Goal: Information Seeking & Learning: Find specific page/section

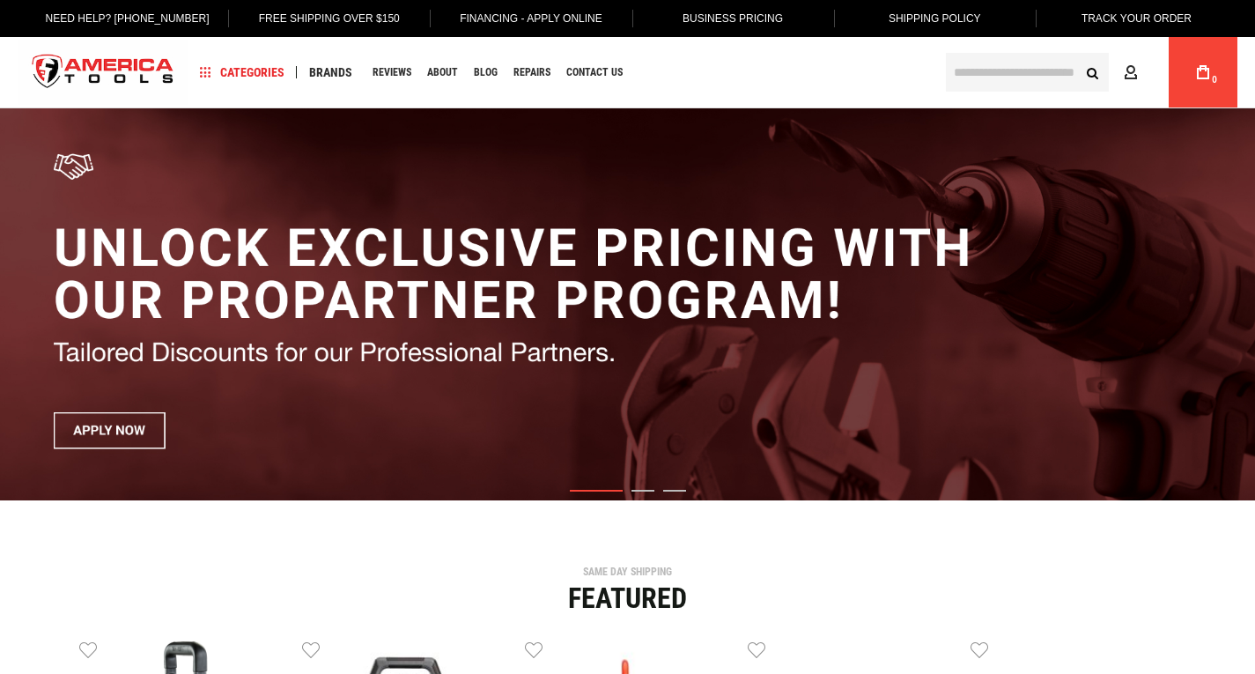
click at [995, 74] on input "text" at bounding box center [1027, 72] width 163 height 39
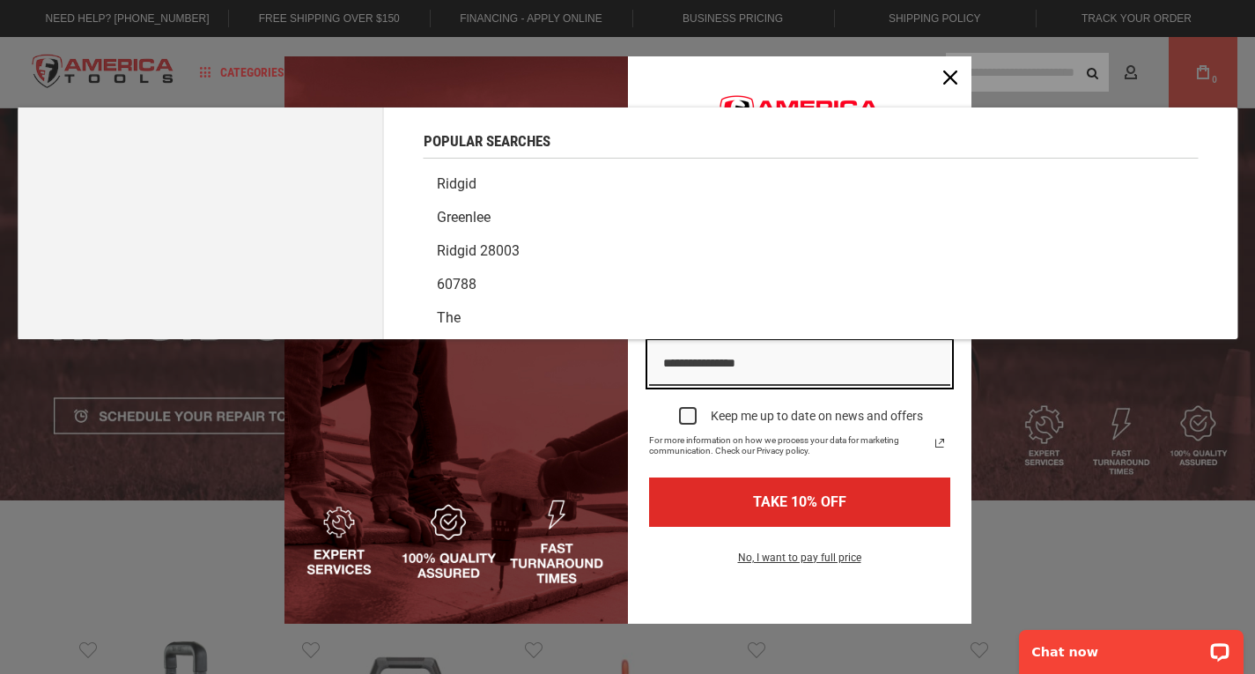
click at [456, 182] on link "Ridgid" at bounding box center [811, 183] width 775 height 33
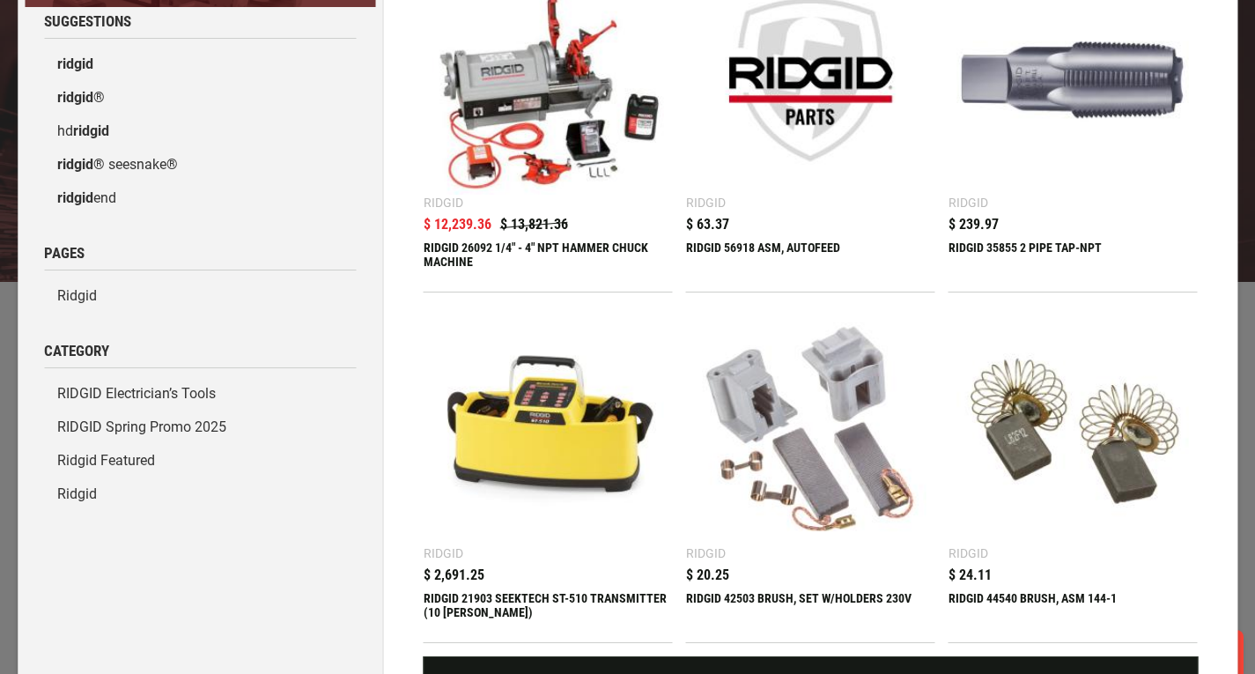
scroll to position [264, 0]
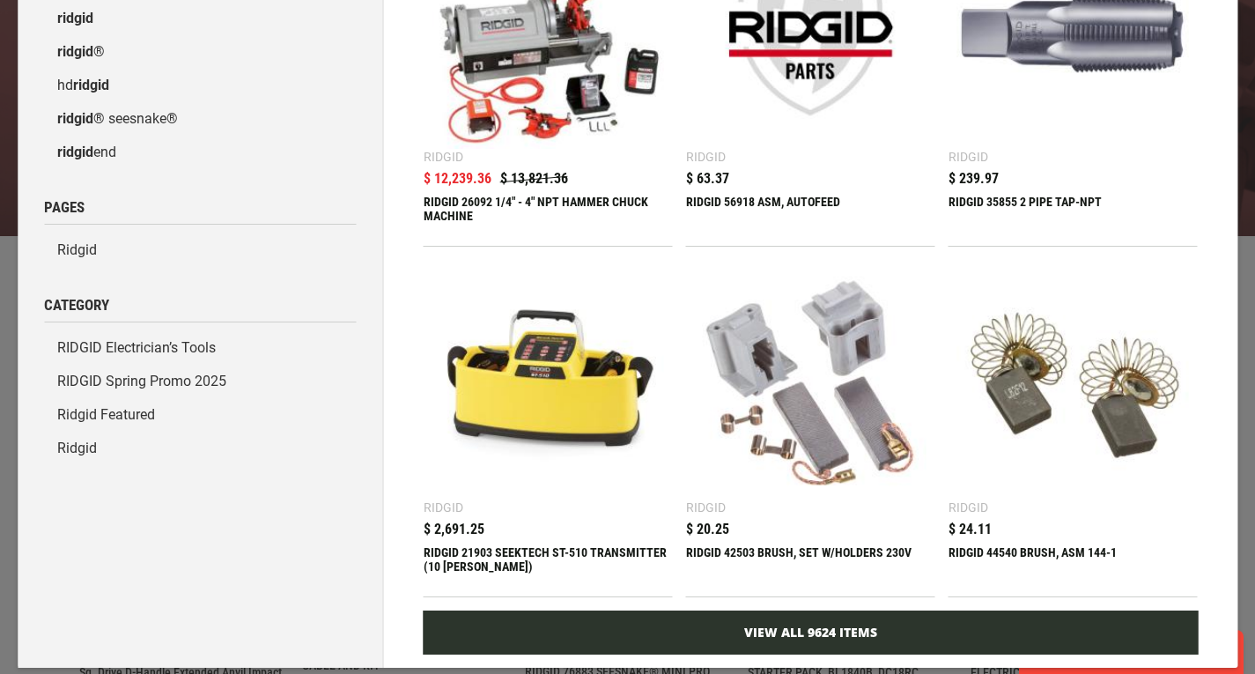
click at [820, 610] on link "View All 9624 Items" at bounding box center [811, 632] width 775 height 44
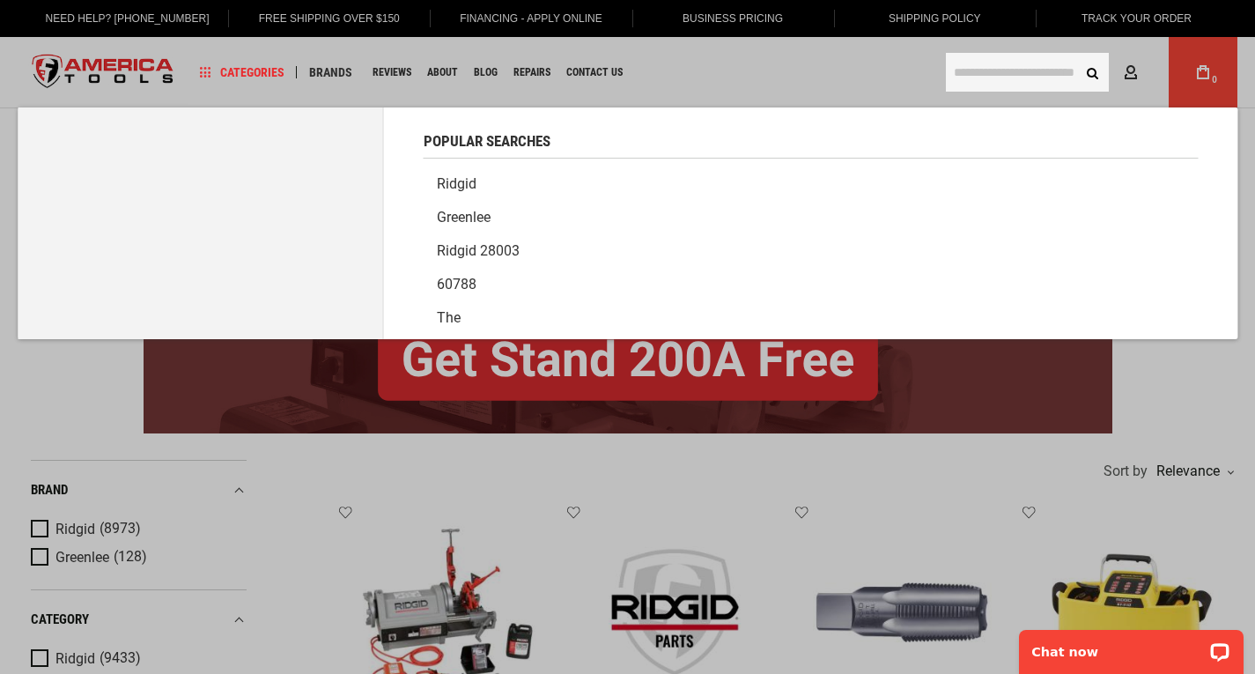
paste input "**********"
type input "**********"
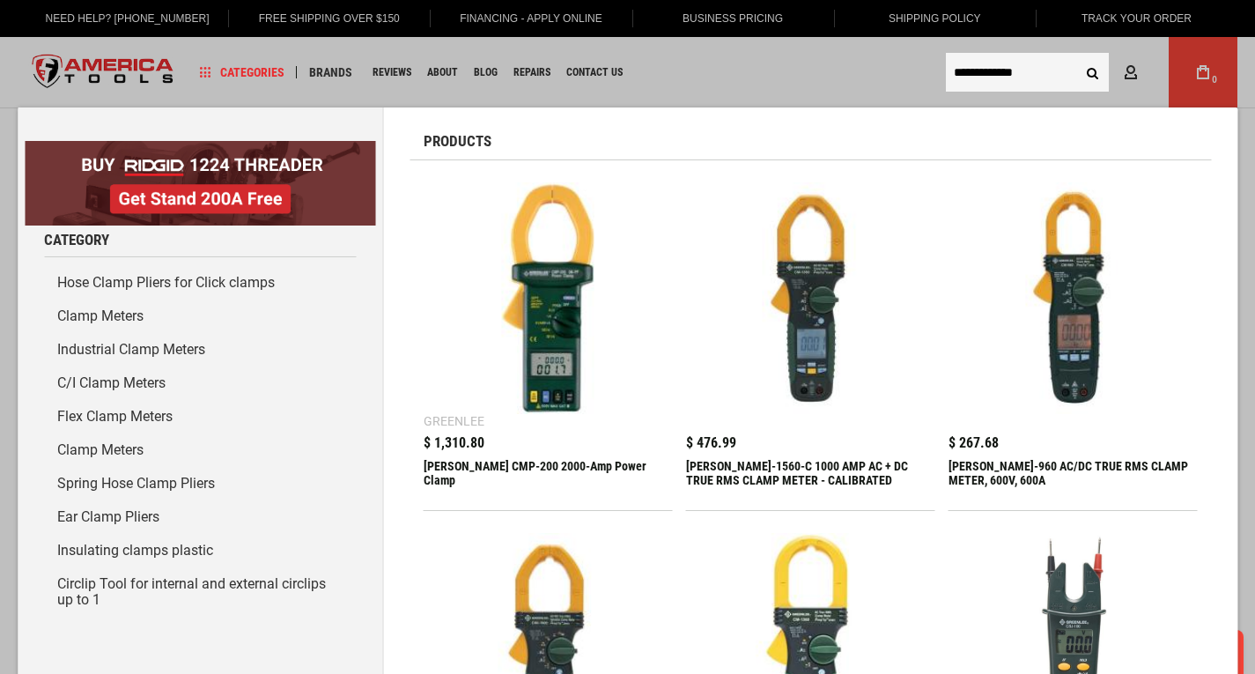
drag, startPoint x: 951, startPoint y: 73, endPoint x: 802, endPoint y: 75, distance: 148.8
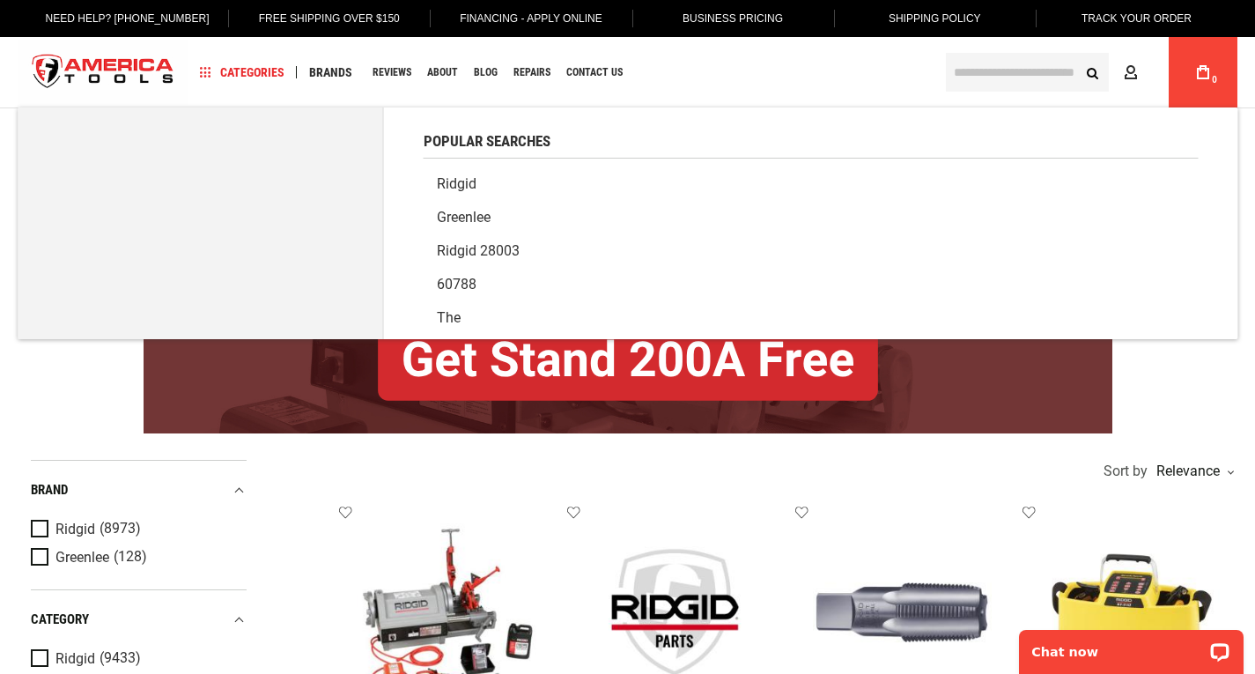
paste input "**********"
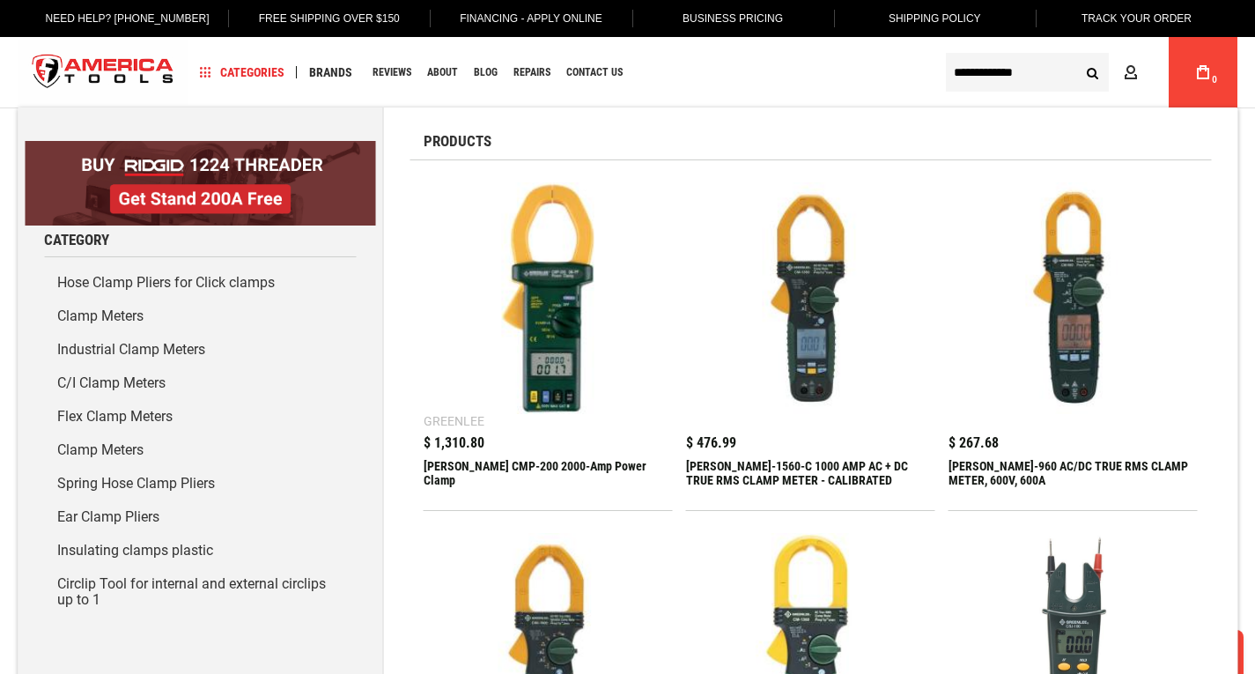
click at [950, 79] on input "**********" at bounding box center [1027, 72] width 163 height 39
type input "*****"
click at [1075, 55] on button "Search" at bounding box center [1091, 71] width 33 height 33
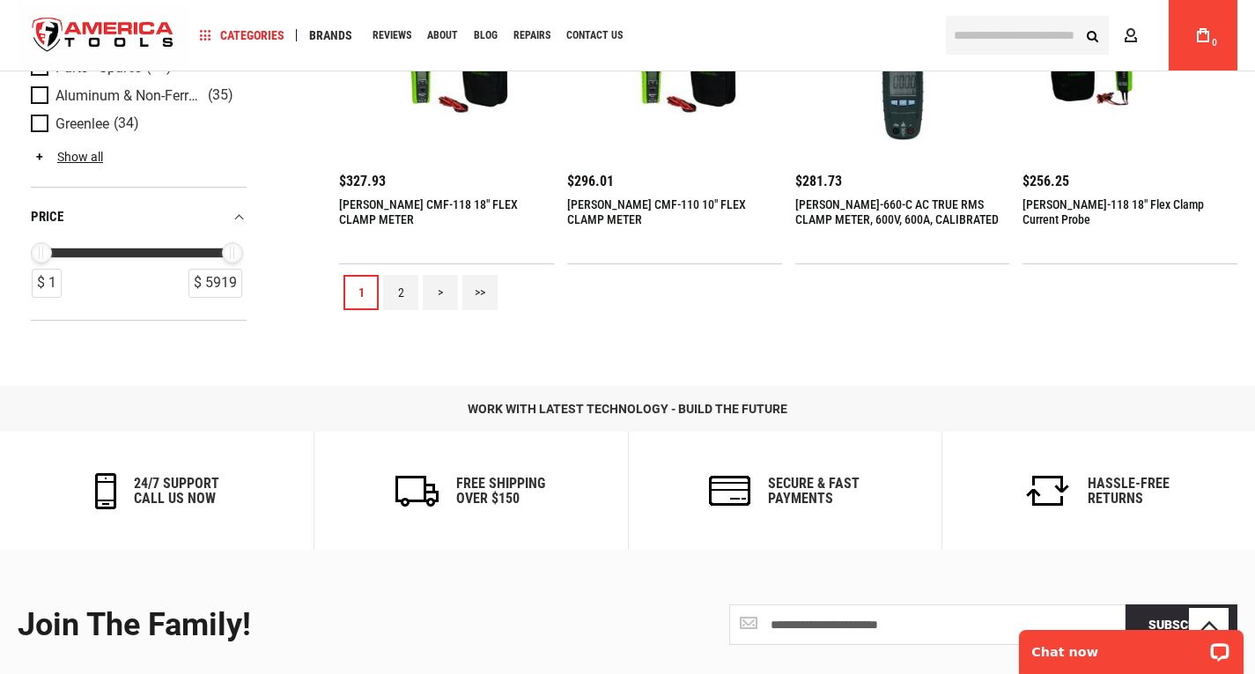
scroll to position [2201, 0]
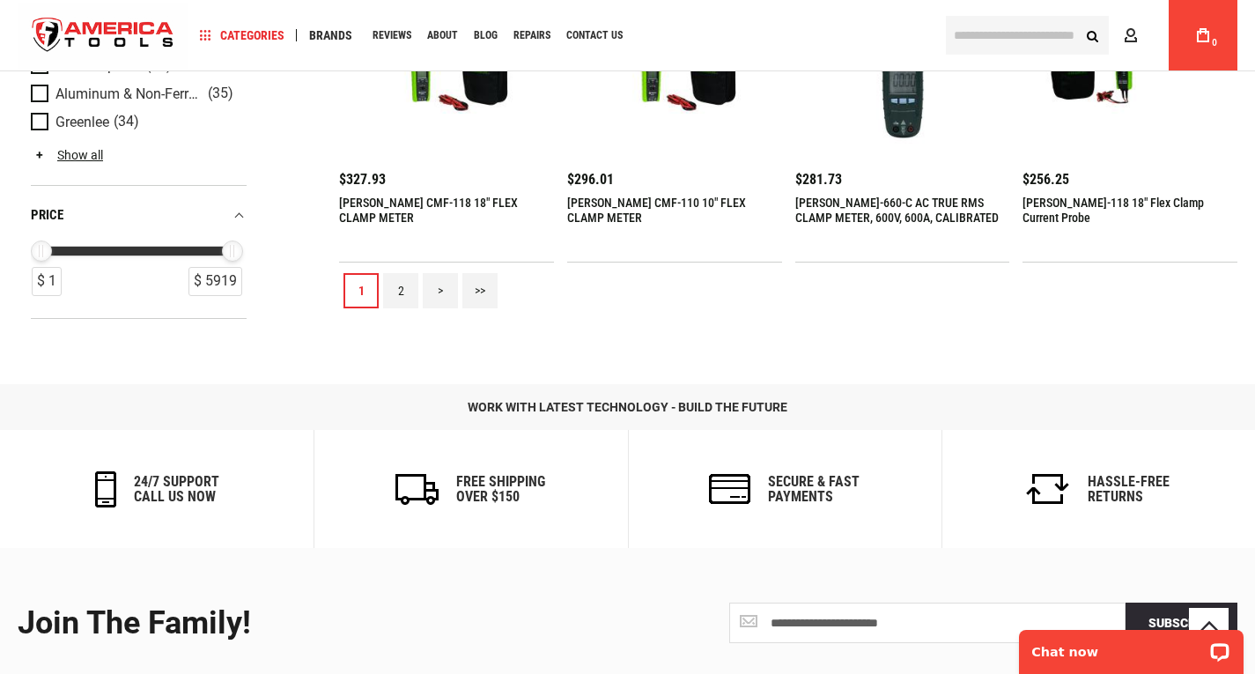
click at [396, 287] on link "2" at bounding box center [400, 290] width 35 height 35
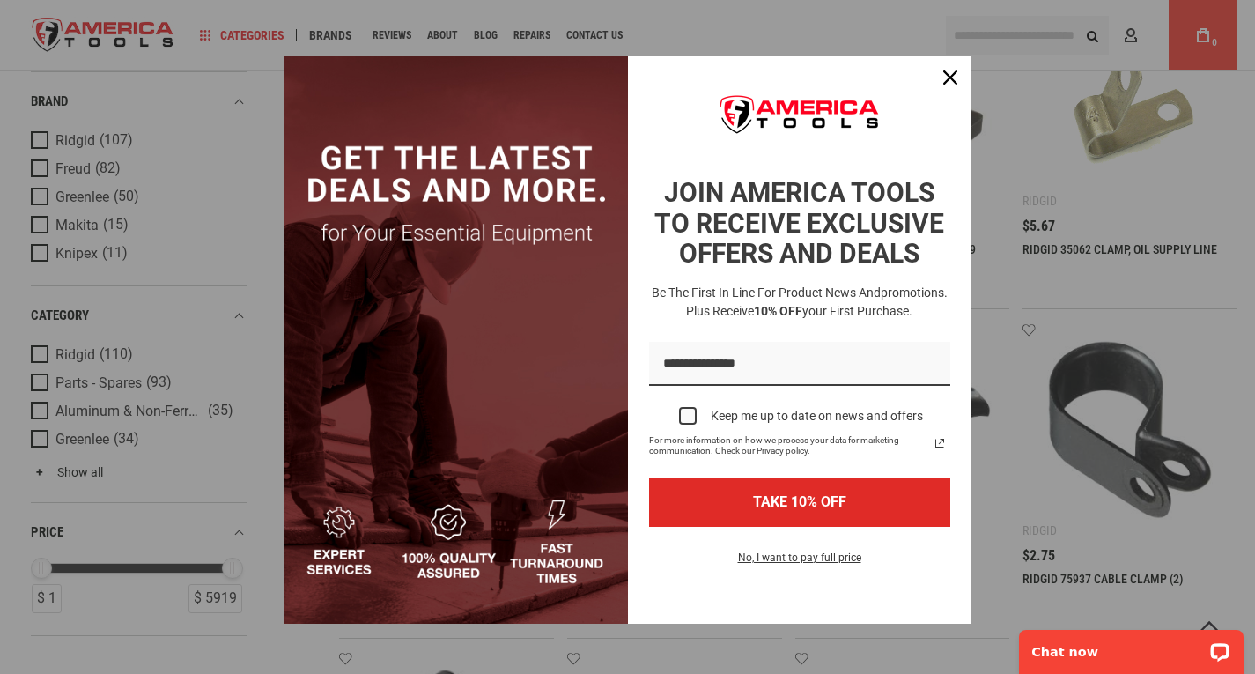
scroll to position [1497, 0]
click at [943, 75] on icon "close icon" at bounding box center [950, 77] width 14 height 14
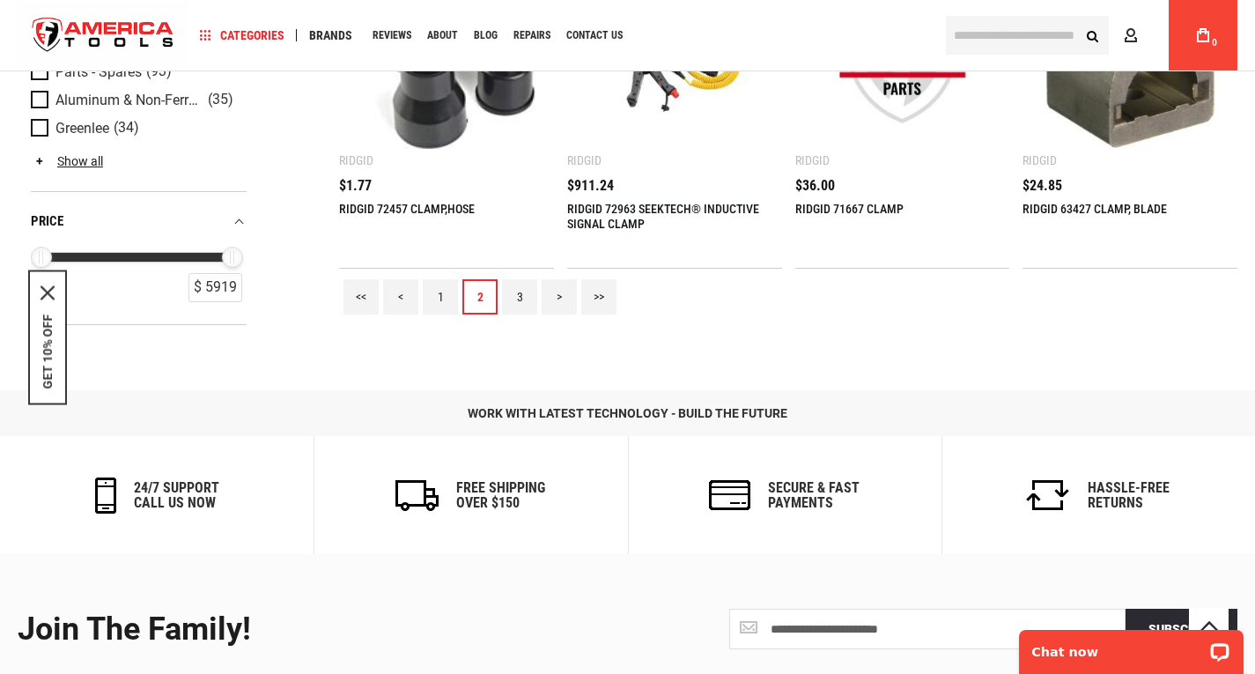
scroll to position [2201, 0]
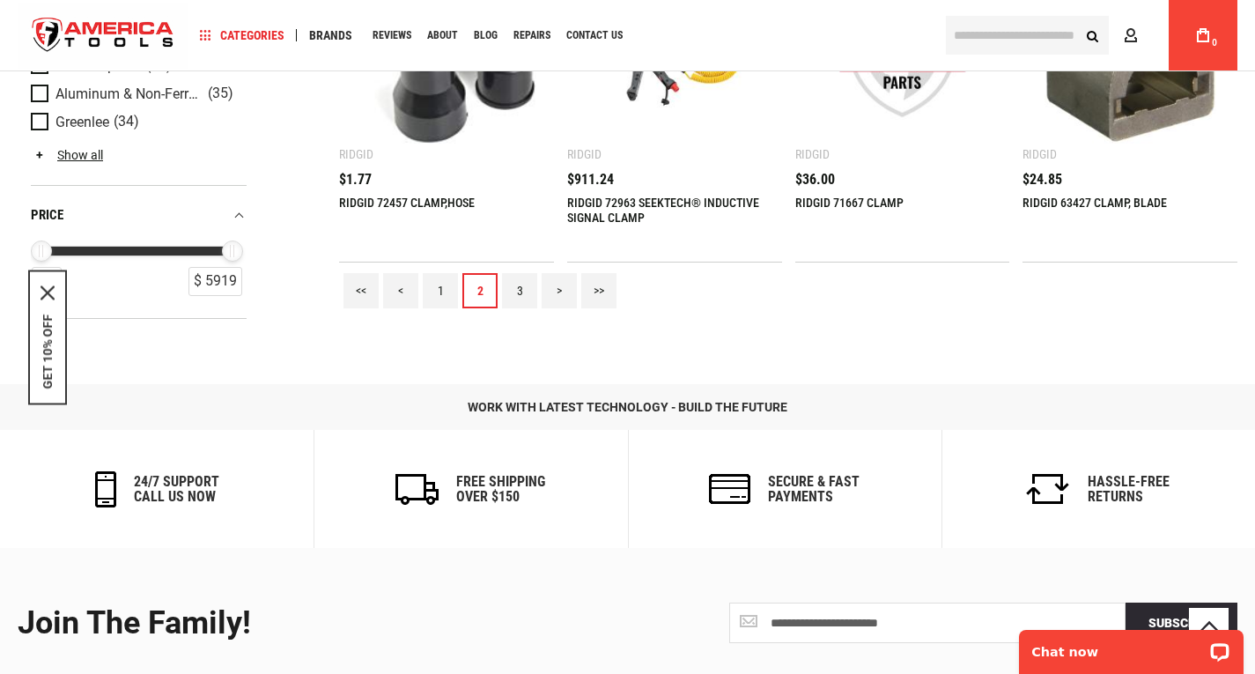
click at [525, 289] on link "3" at bounding box center [519, 290] width 35 height 35
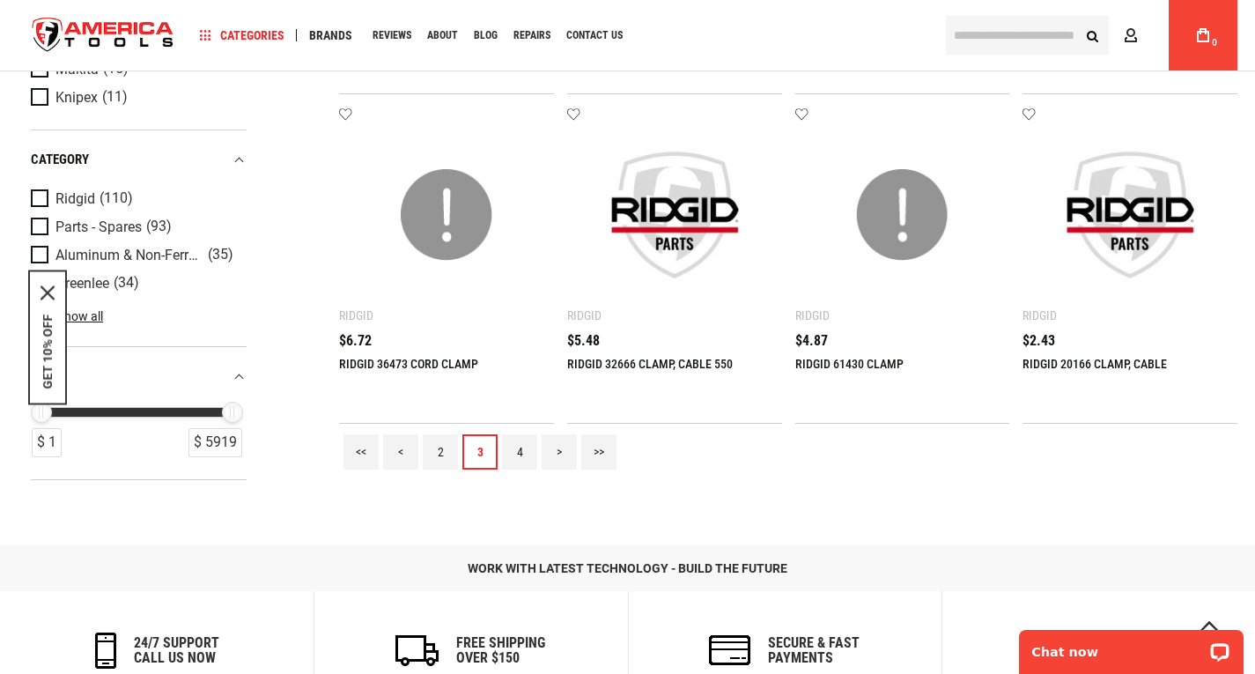
scroll to position [2113, 0]
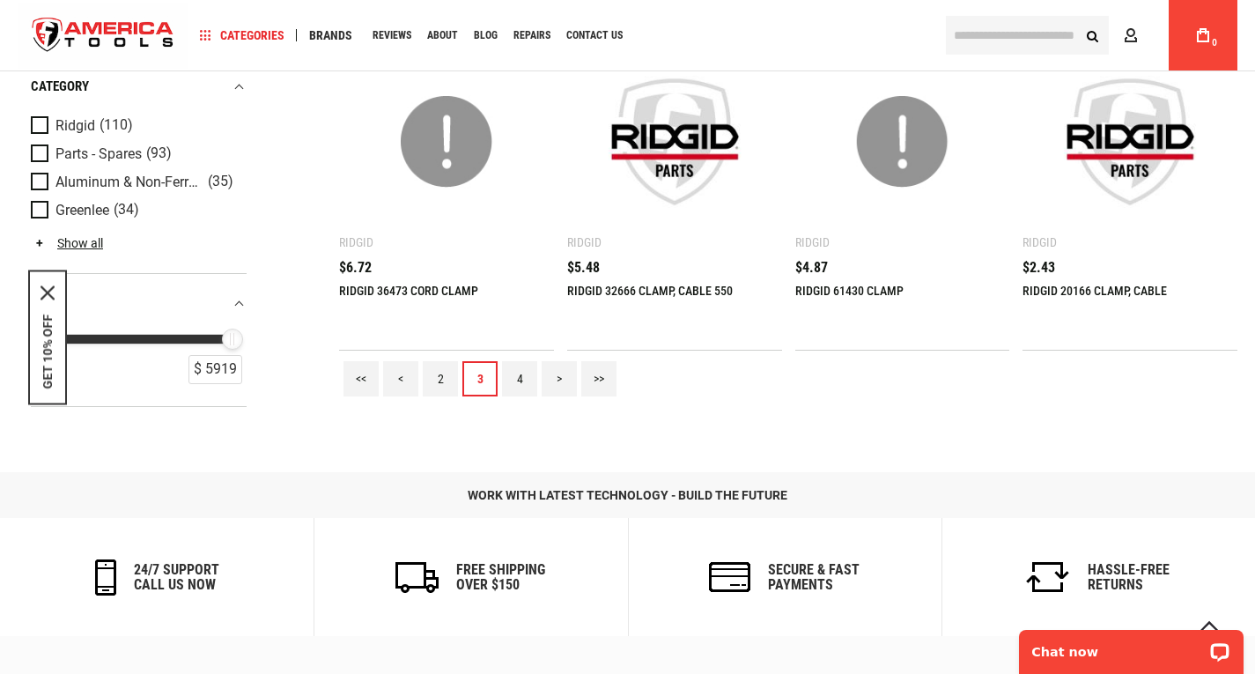
click at [517, 378] on link "4" at bounding box center [519, 378] width 35 height 35
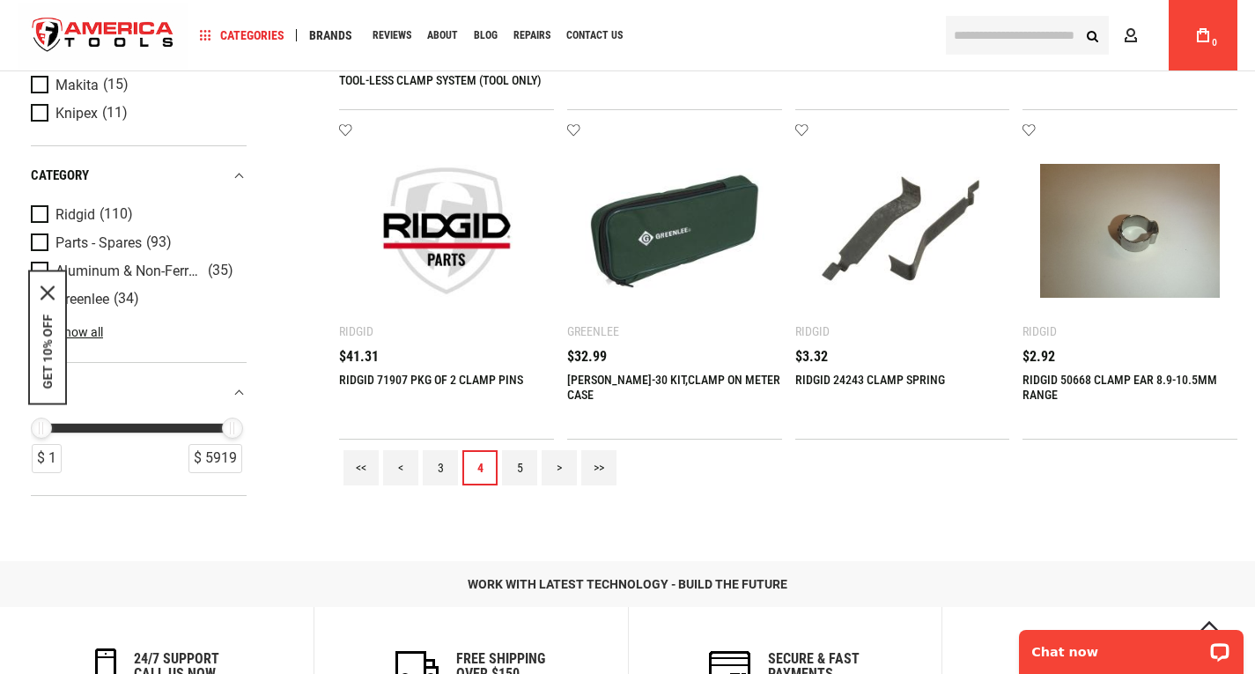
scroll to position [2025, 0]
click at [519, 462] on link "5" at bounding box center [519, 466] width 35 height 35
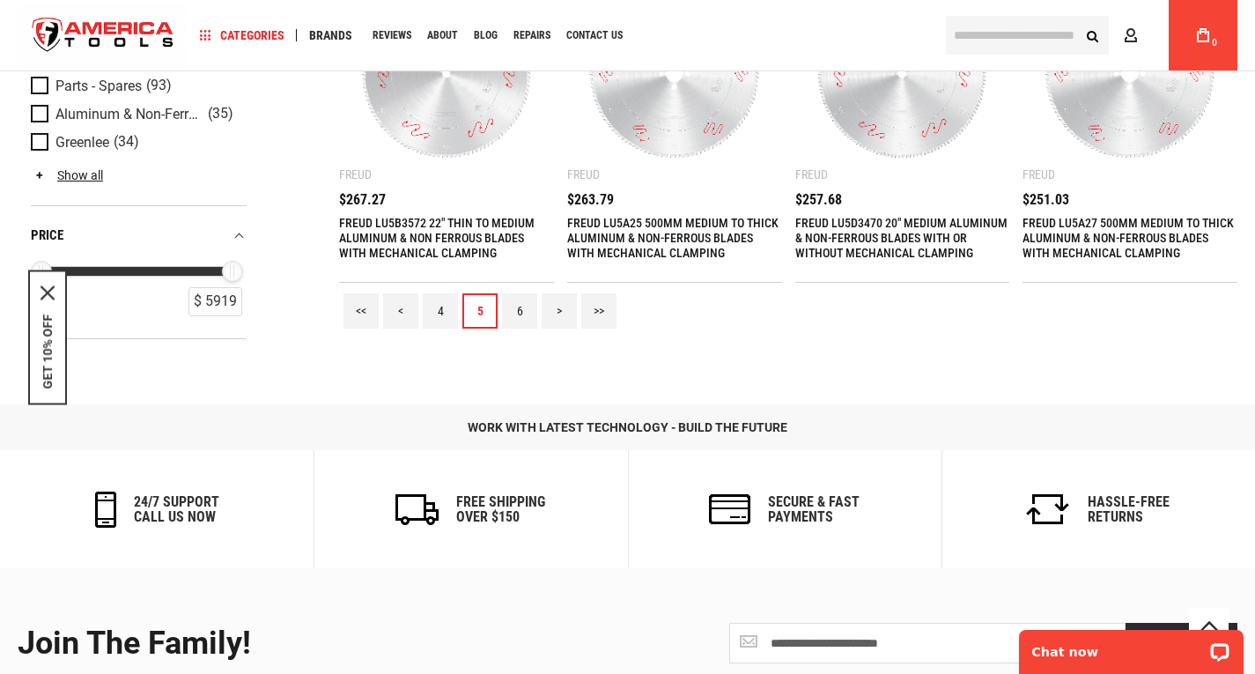
scroll to position [2201, 0]
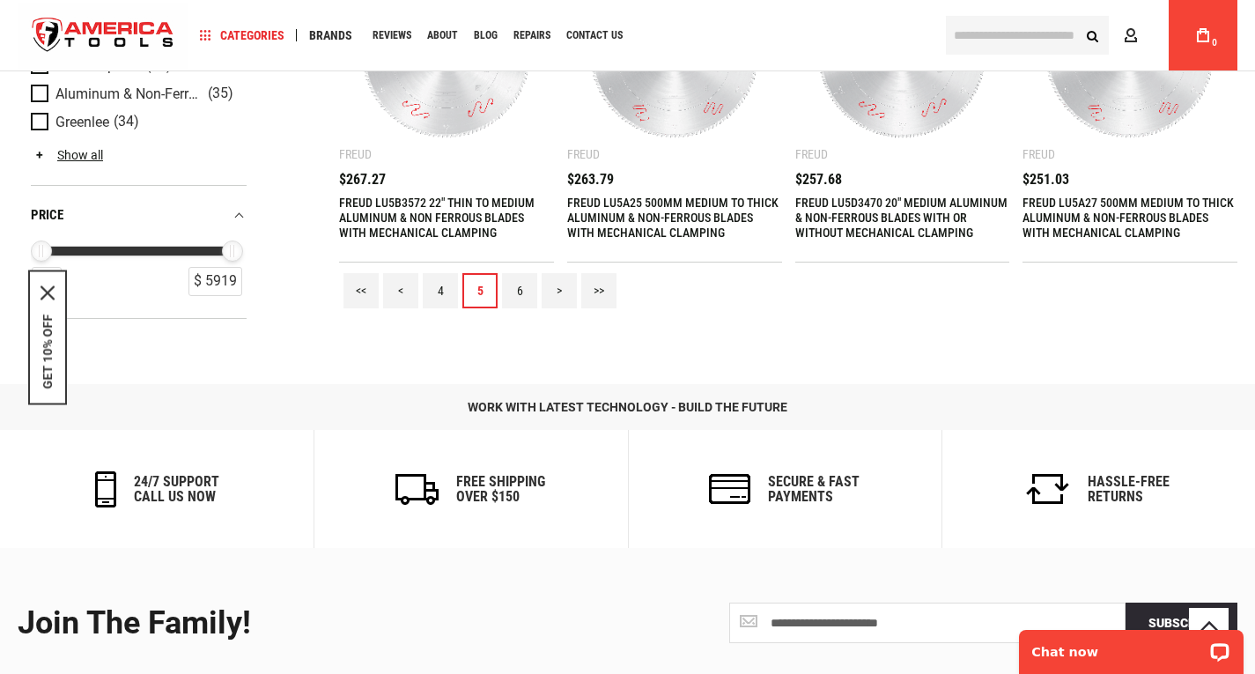
click at [517, 290] on link "6" at bounding box center [519, 290] width 35 height 35
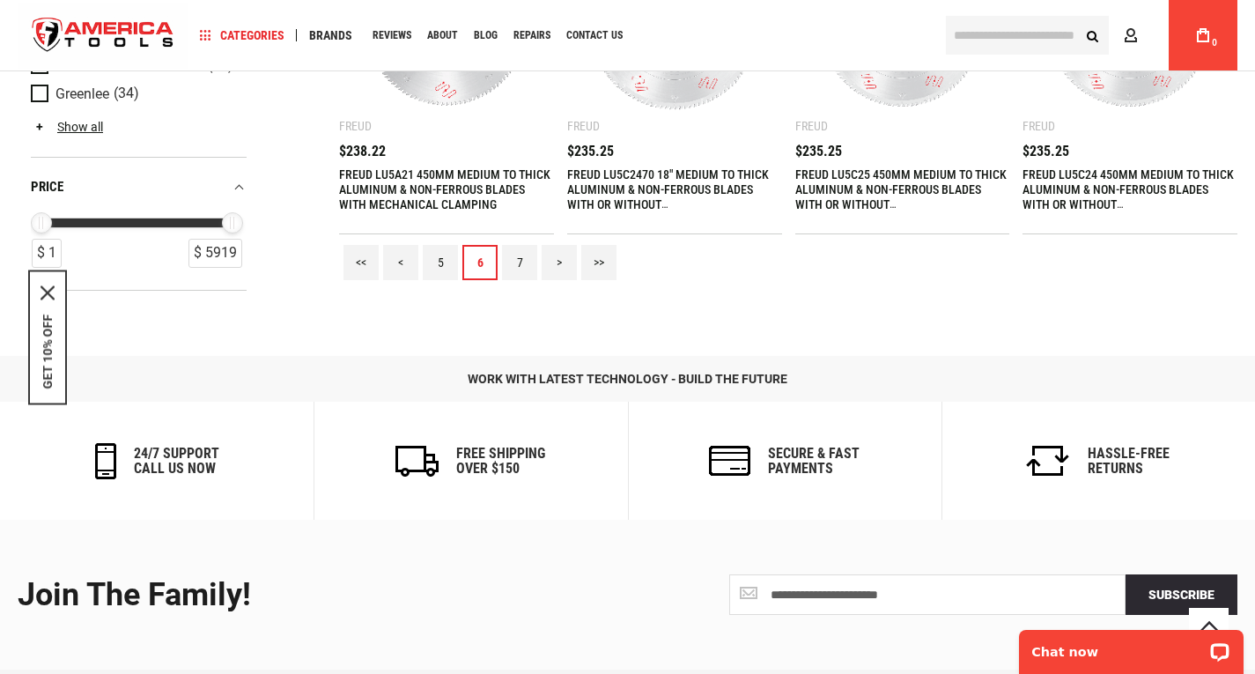
scroll to position [2290, 0]
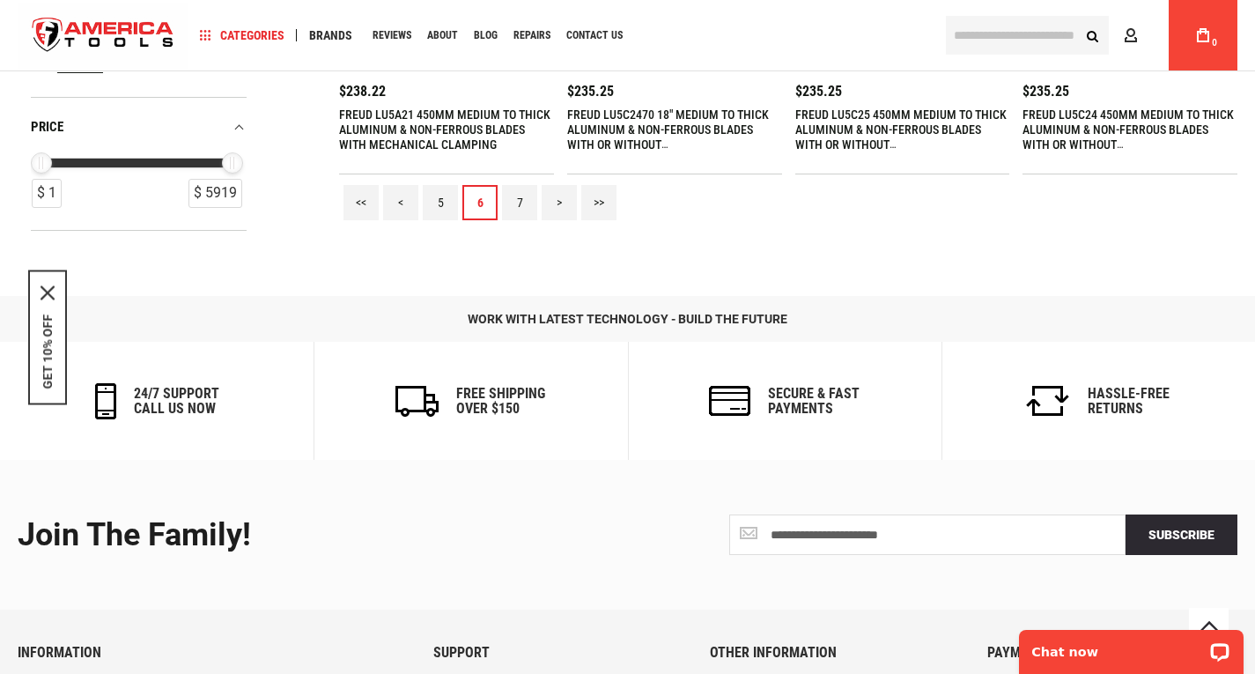
click at [518, 208] on link "7" at bounding box center [519, 202] width 35 height 35
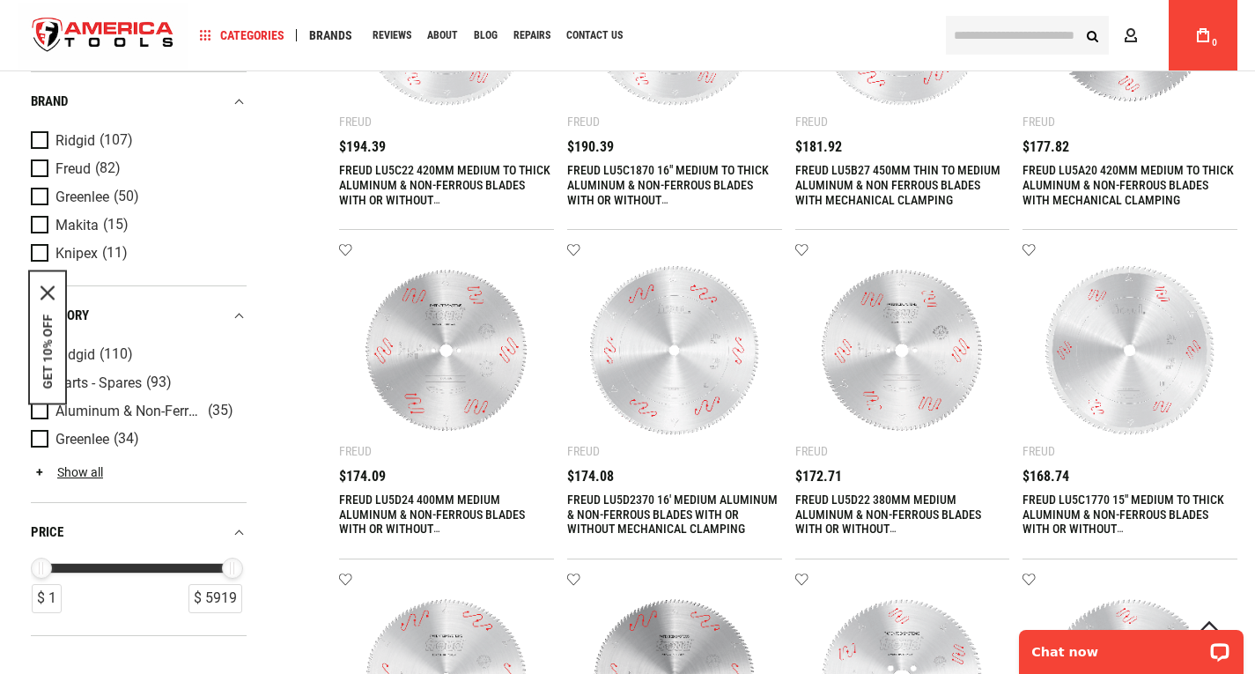
scroll to position [724, 0]
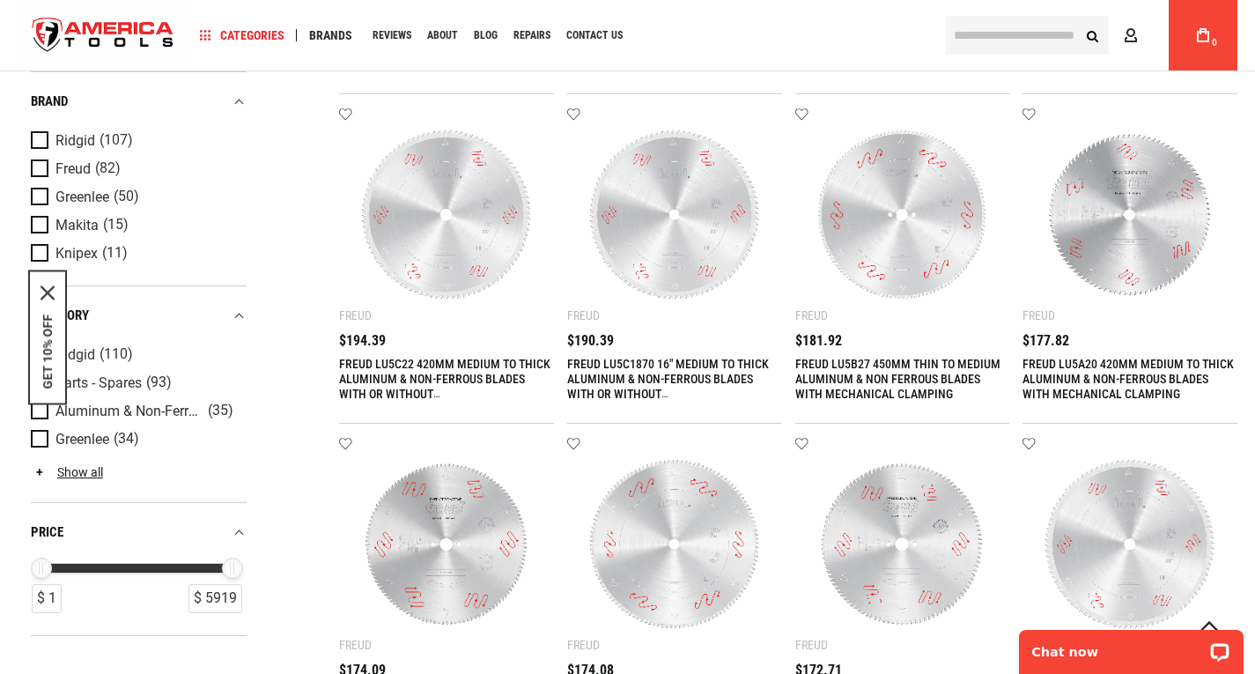
click at [96, 358] on link "Ridgid (110)" at bounding box center [136, 353] width 211 height 19
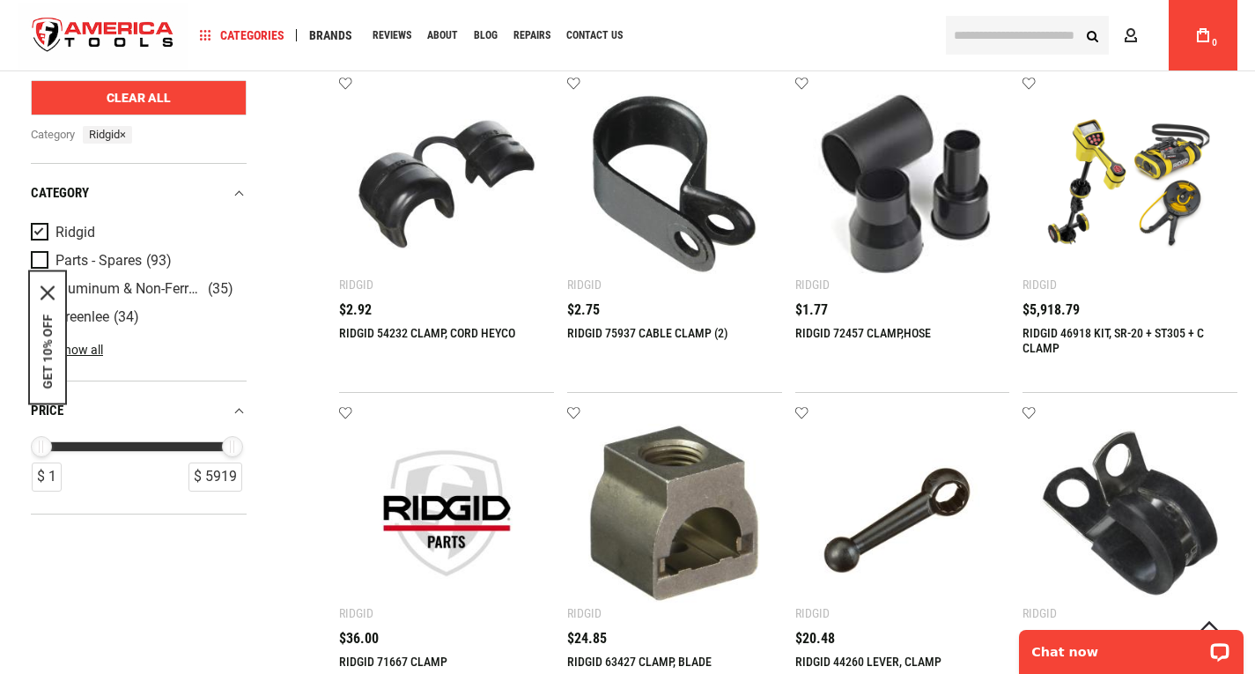
scroll to position [881, 0]
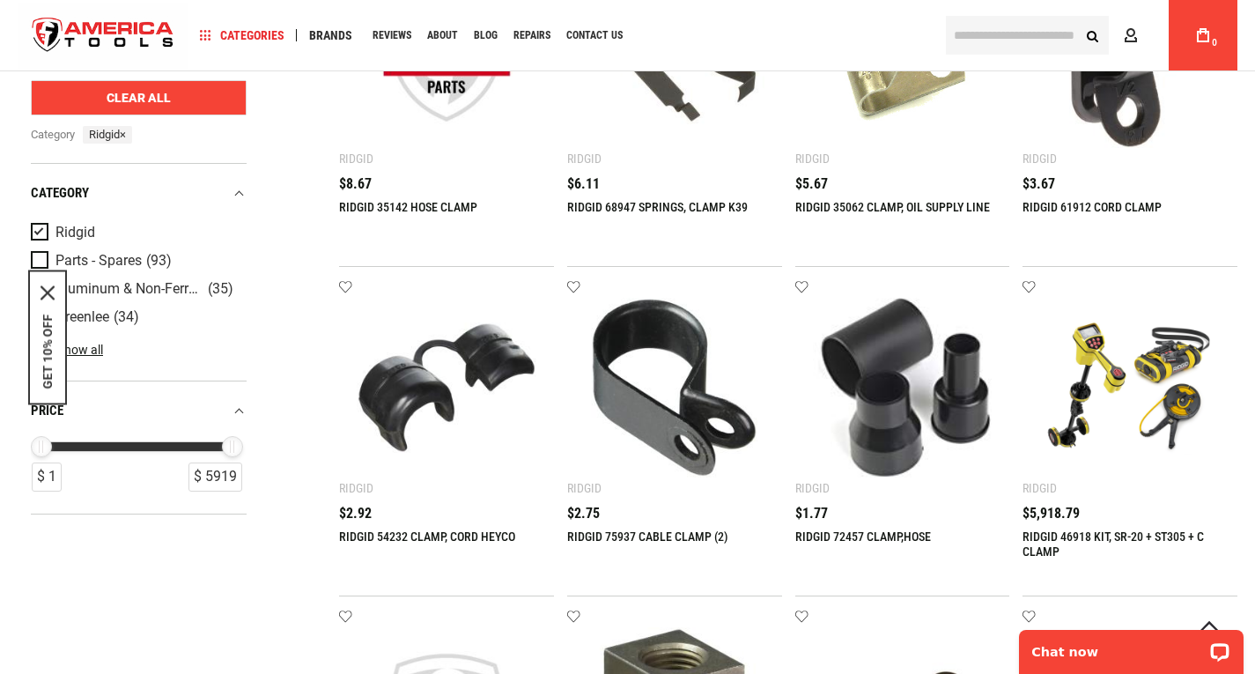
click at [177, 81] on button "Clear All" at bounding box center [139, 96] width 216 height 35
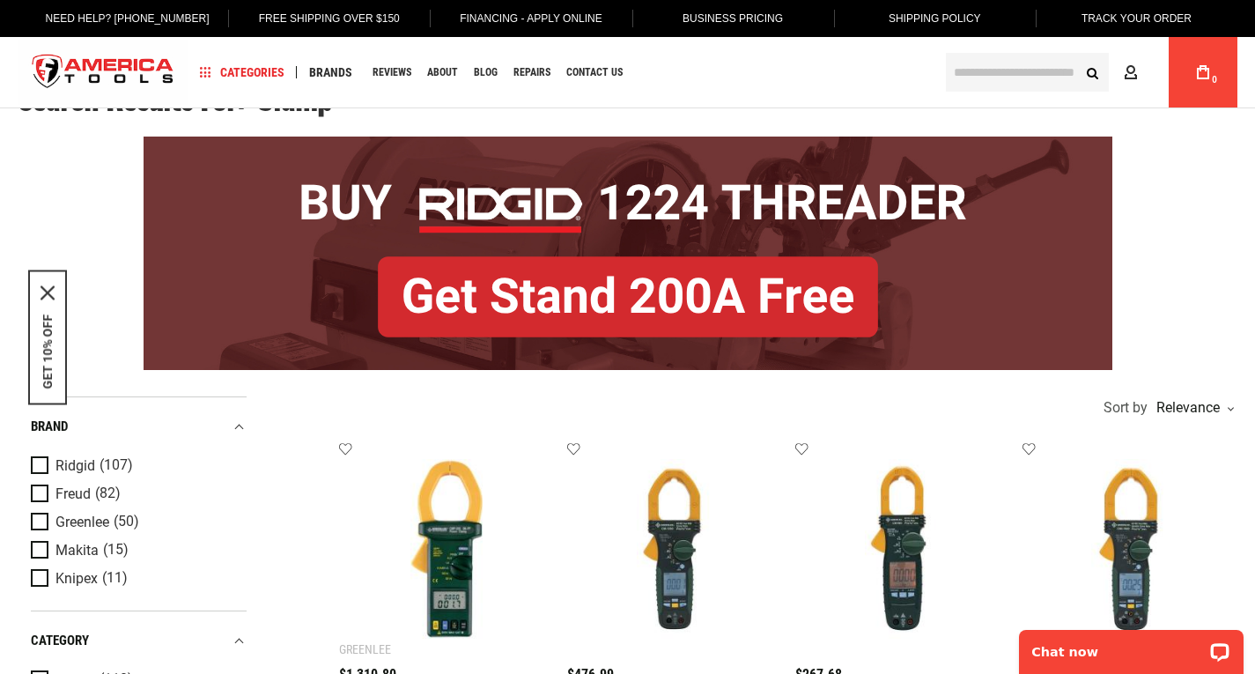
scroll to position [0, 0]
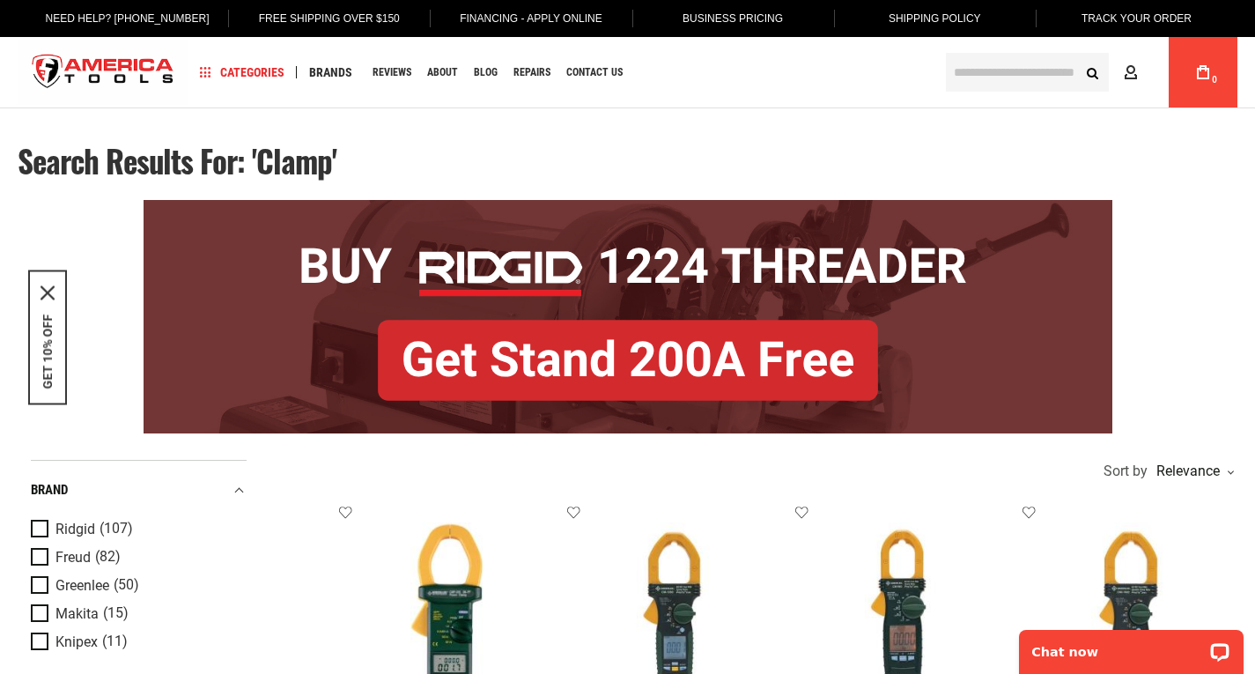
click at [970, 68] on input "text" at bounding box center [1027, 72] width 163 height 39
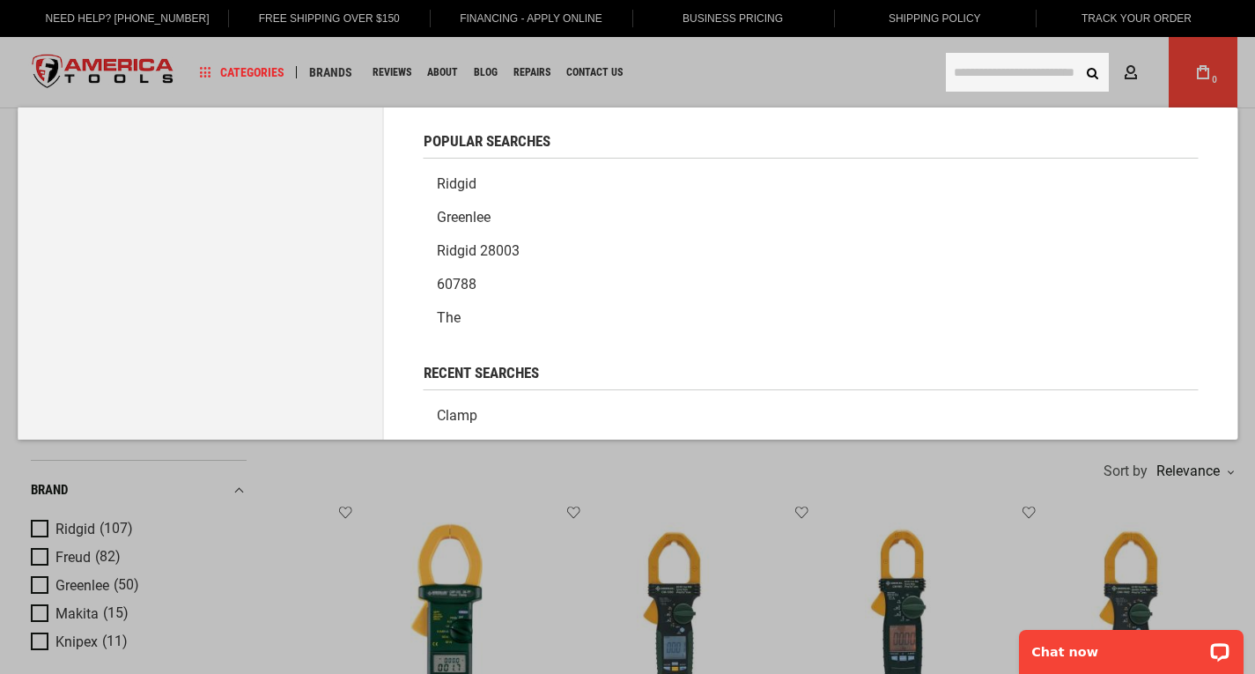
click at [464, 184] on link "Ridgid" at bounding box center [811, 183] width 775 height 33
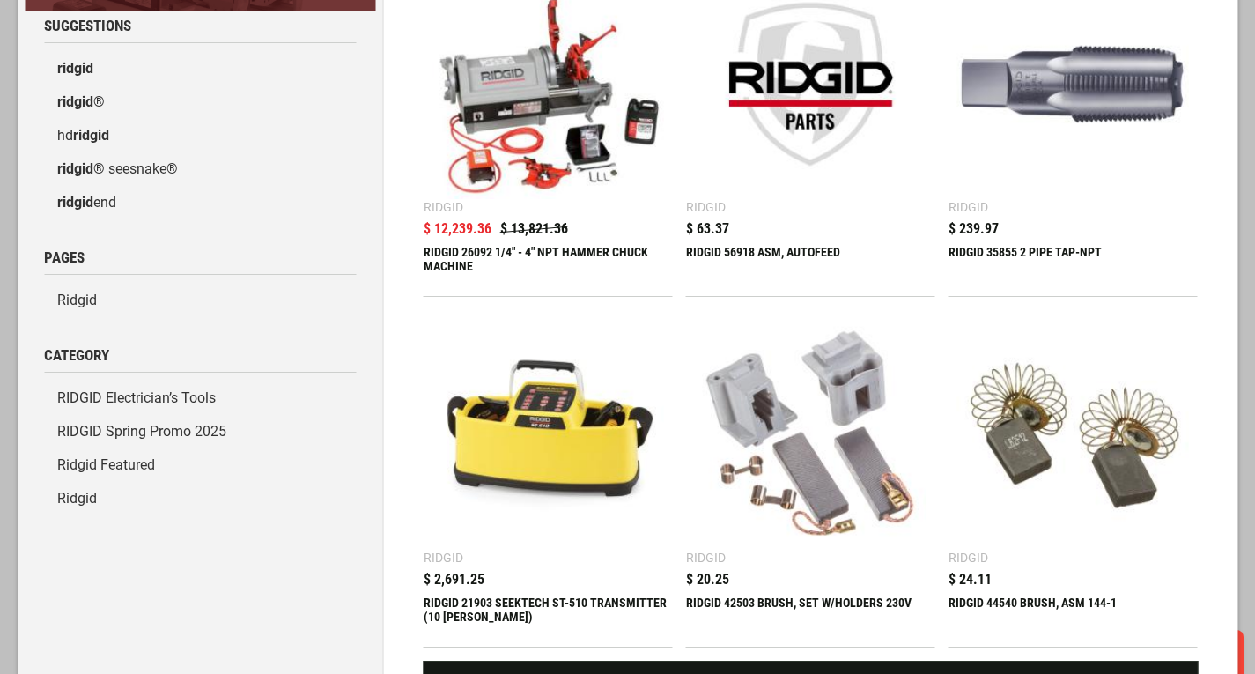
scroll to position [264, 0]
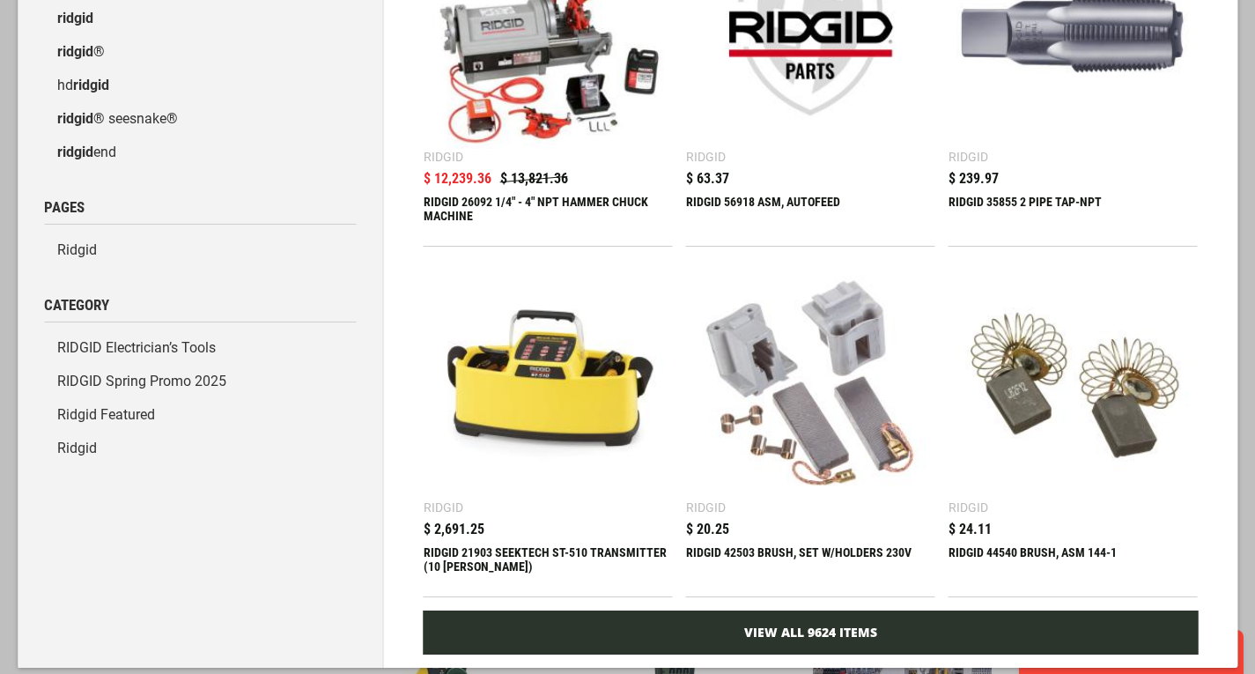
click at [852, 610] on link "View All 9624 Items" at bounding box center [811, 632] width 775 height 44
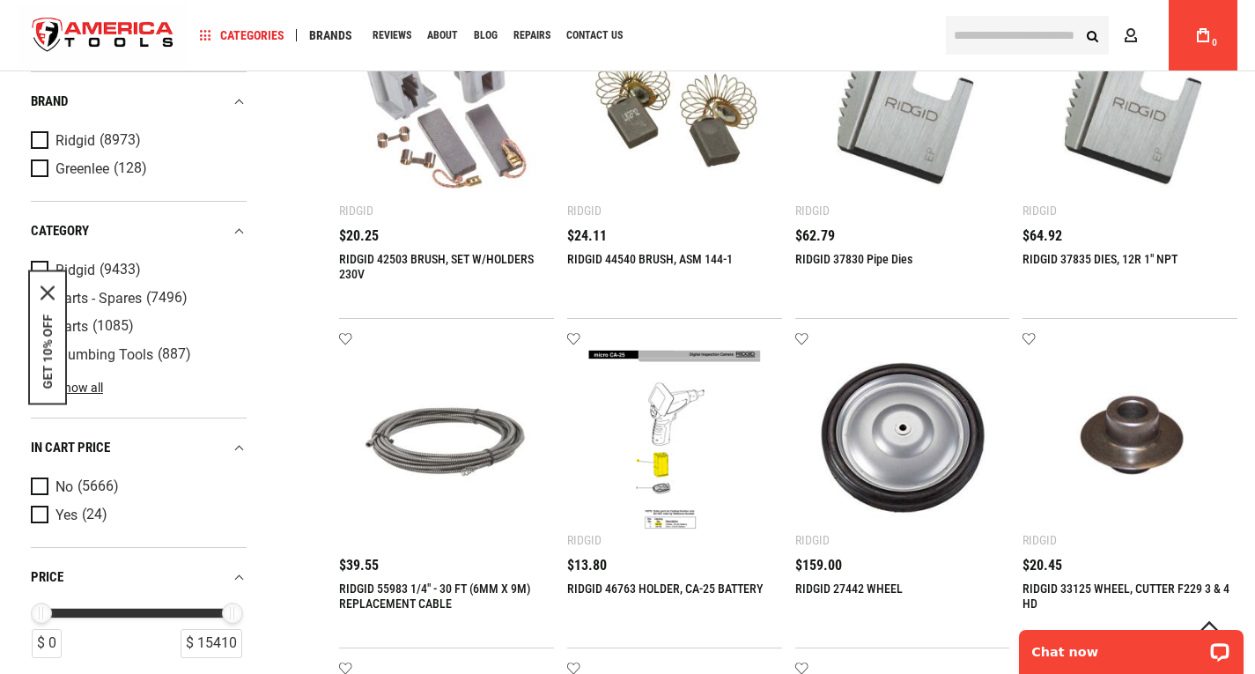
scroll to position [881, 0]
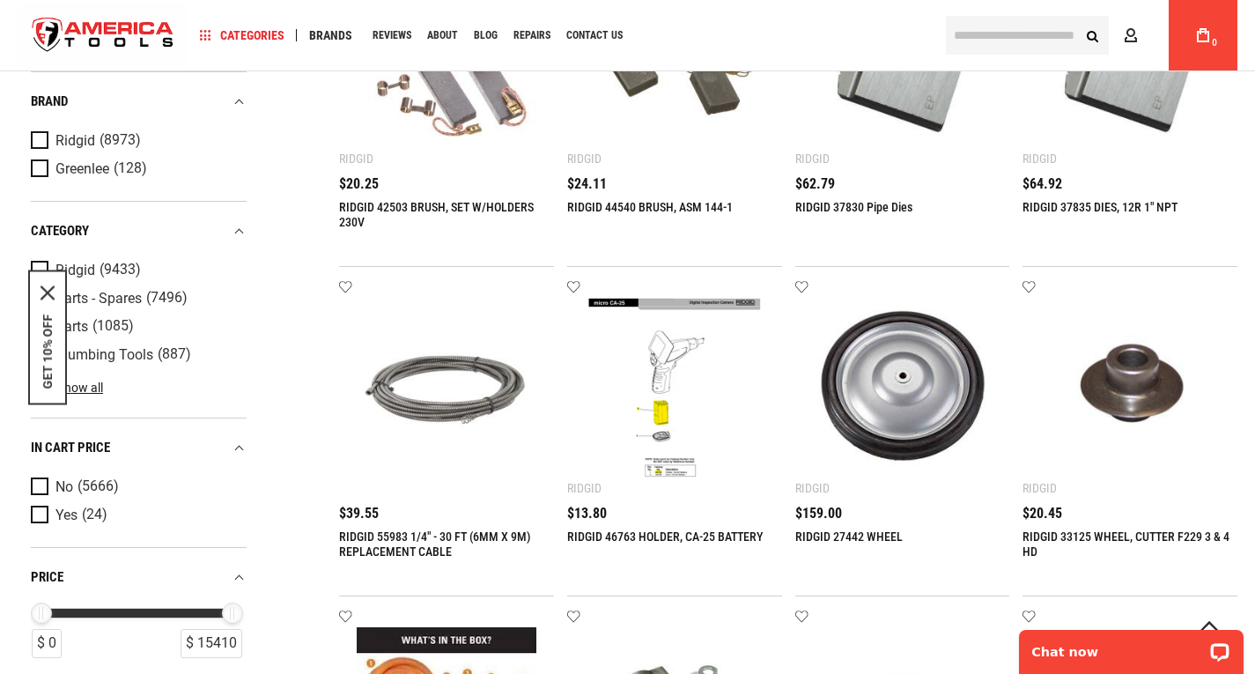
click at [668, 378] on img at bounding box center [675, 388] width 180 height 180
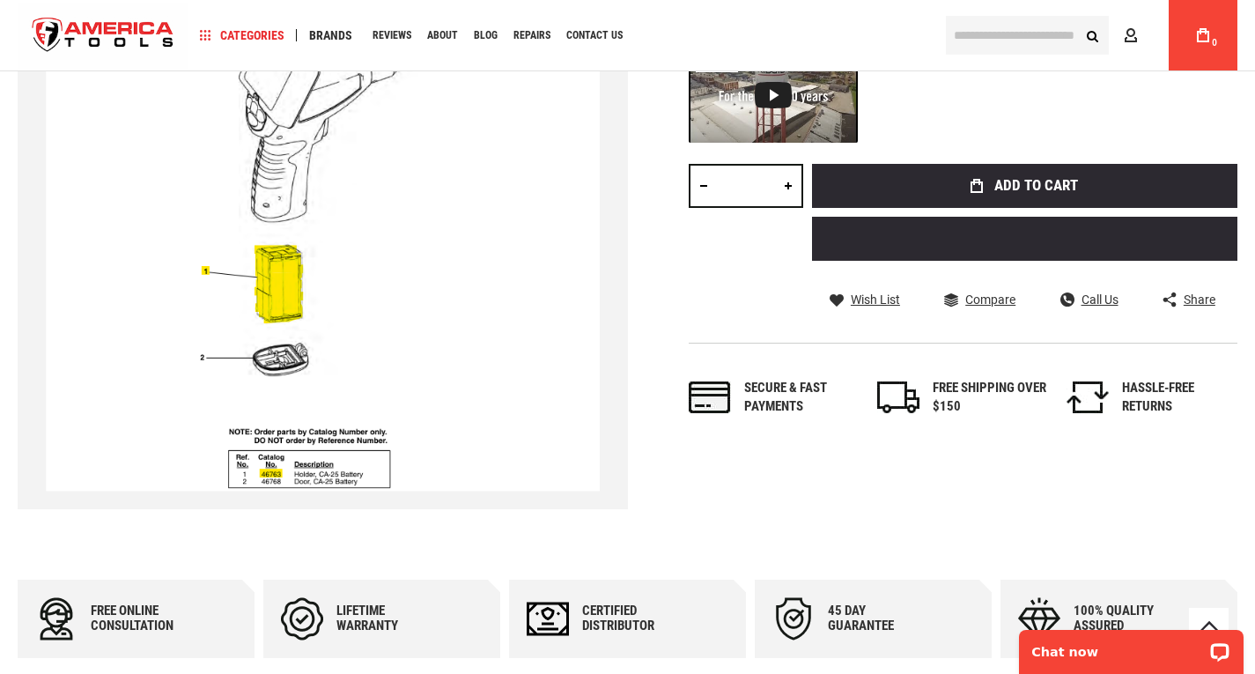
scroll to position [440, 0]
